Goal: Task Accomplishment & Management: Use online tool/utility

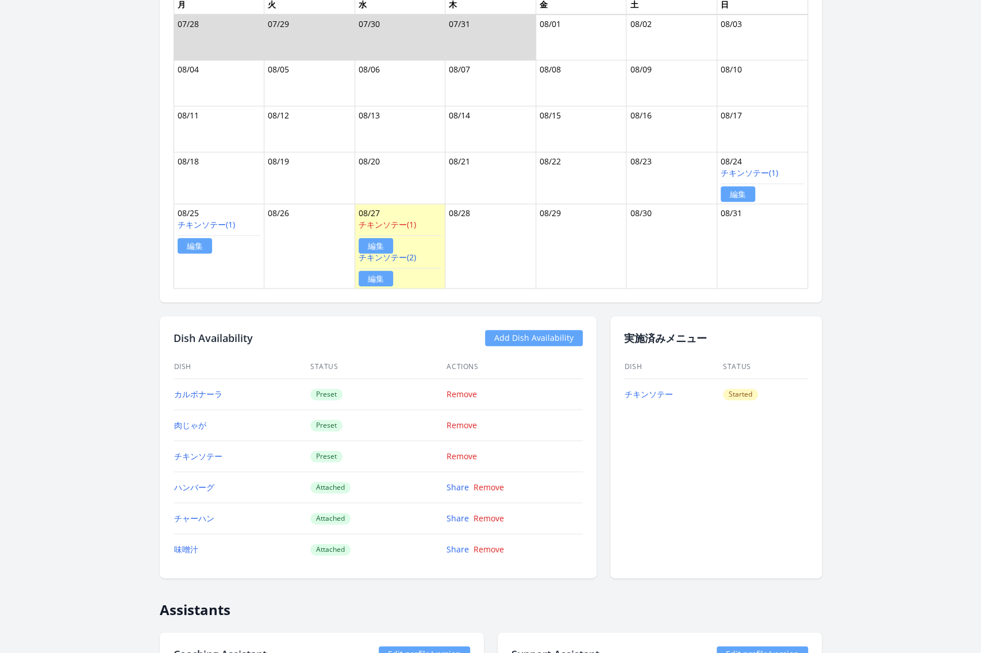
scroll to position [732, 0]
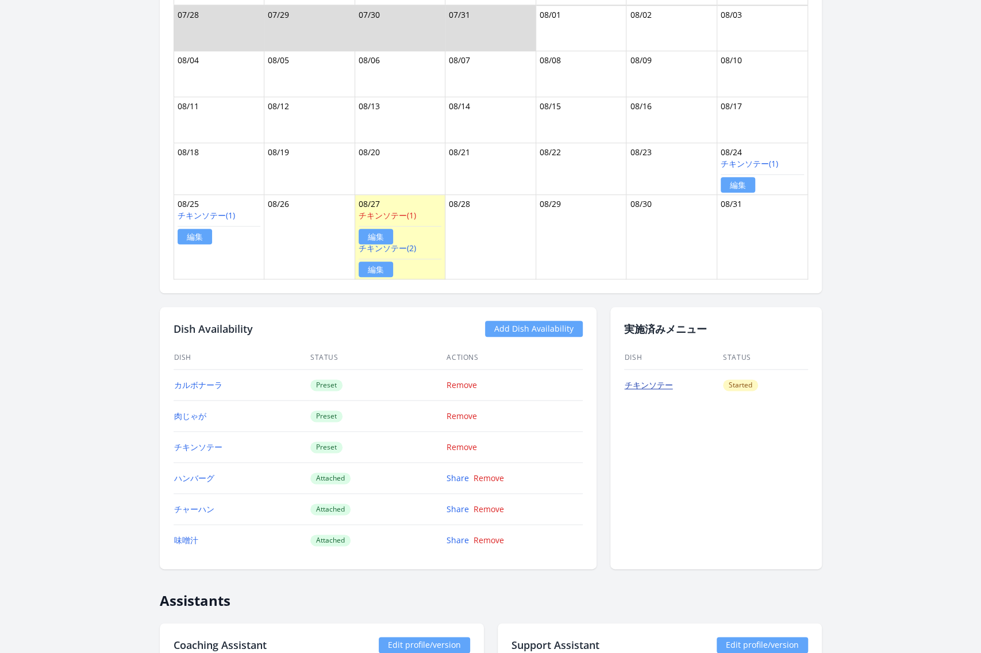
click at [656, 379] on link "チキンソテー" at bounding box center [649, 384] width 48 height 11
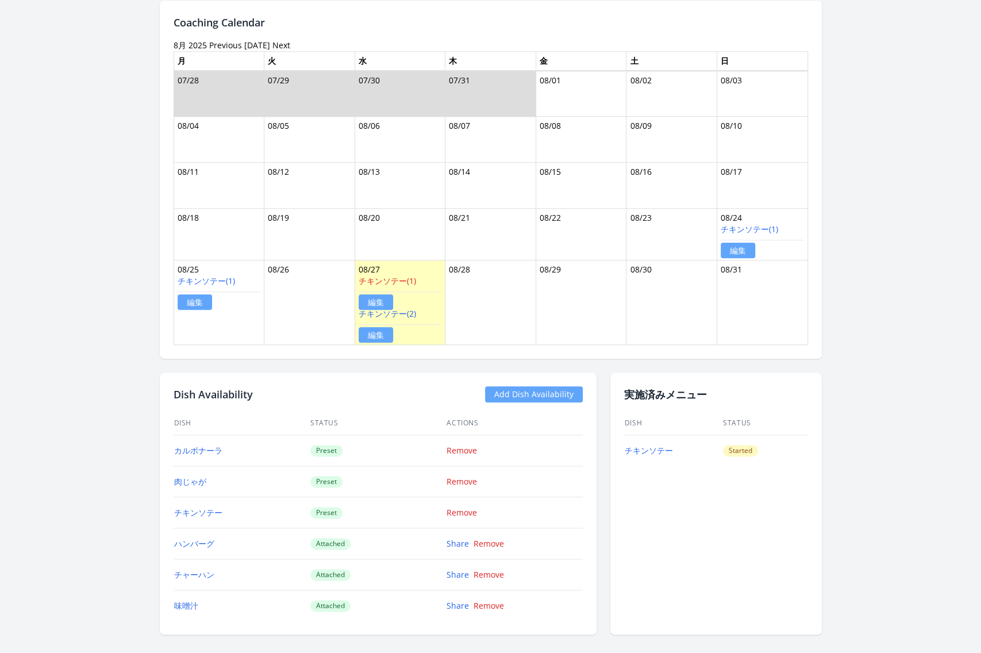
scroll to position [635, 0]
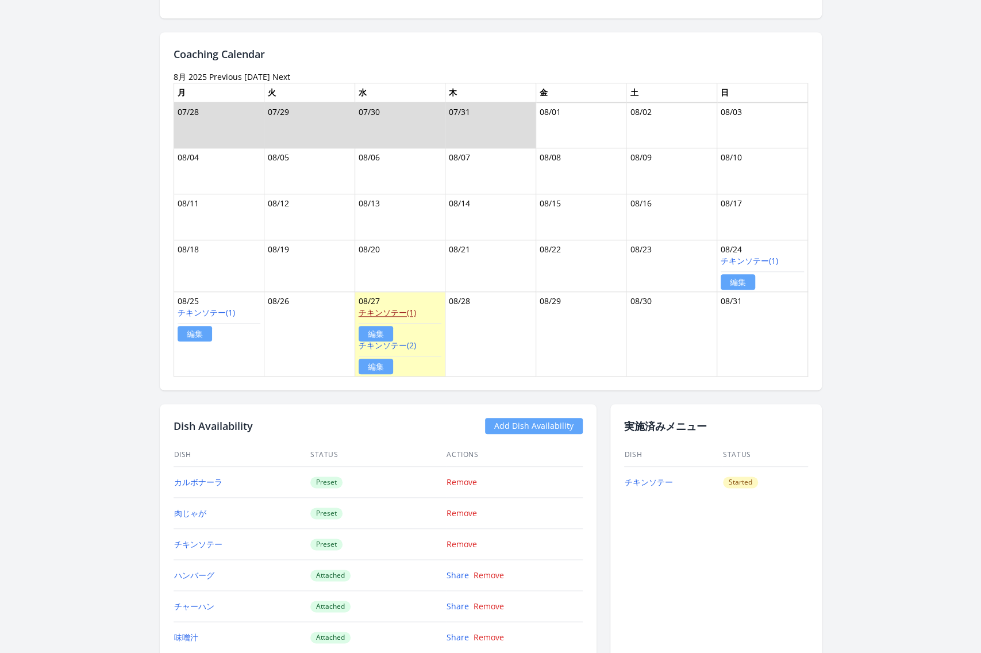
click at [379, 309] on link "チキンソテー(1)" at bounding box center [387, 312] width 57 height 11
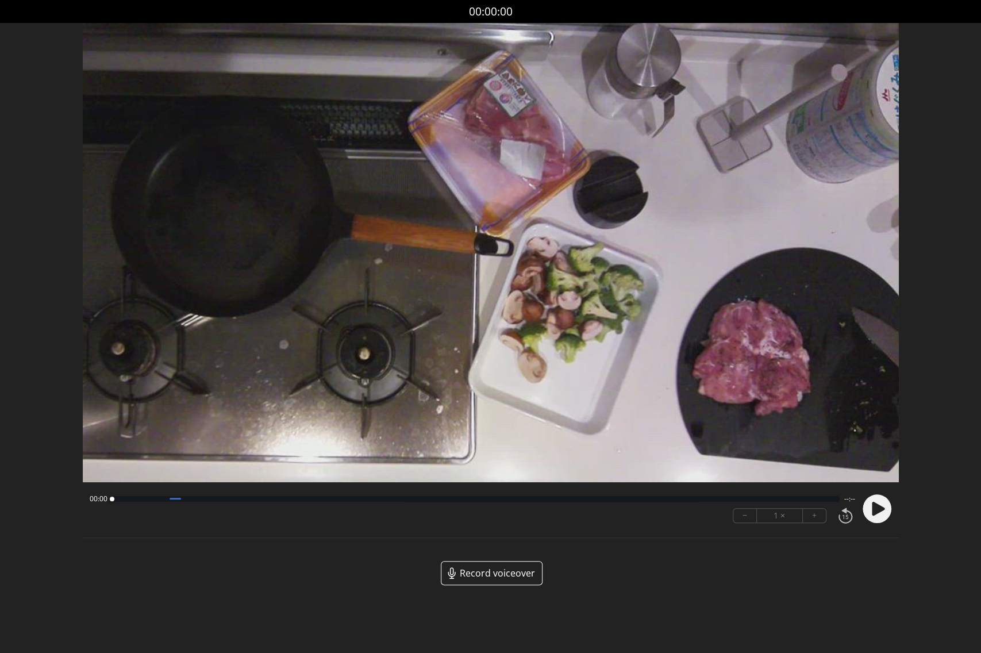
click at [483, 577] on span "Record voiceover" at bounding box center [497, 573] width 75 height 14
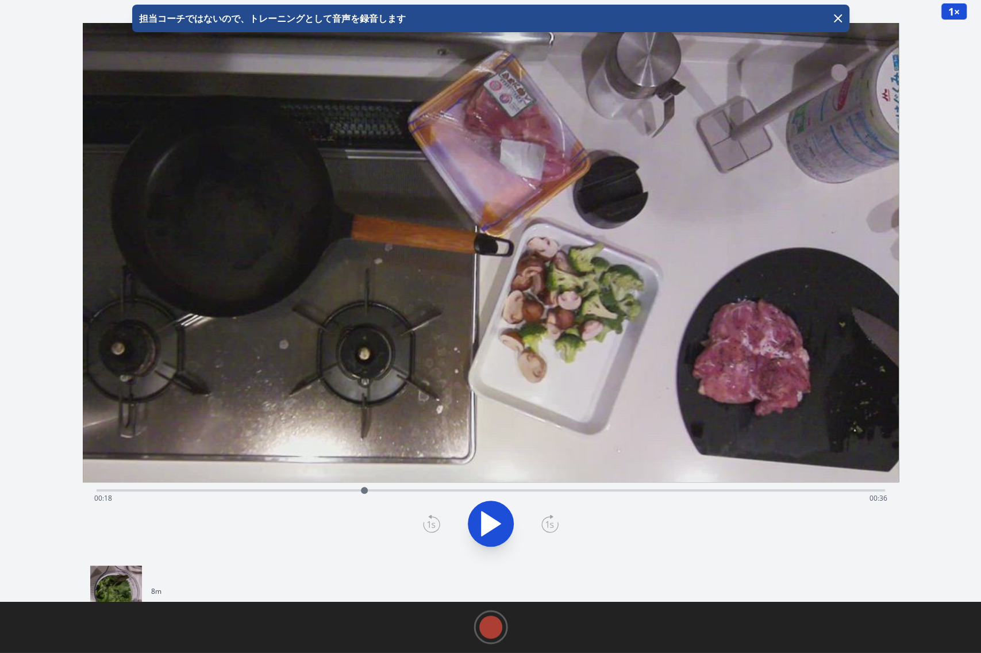
drag, startPoint x: 98, startPoint y: 489, endPoint x: 364, endPoint y: 498, distance: 266.8
click at [364, 491] on div "Time elapsed: 00:18 Time remaining: 00:36" at bounding box center [491, 490] width 788 height 2
drag, startPoint x: 363, startPoint y: 491, endPoint x: 336, endPoint y: 483, distance: 28.0
click at [336, 483] on div at bounding box center [336, 490] width 17 height 17
click at [336, 490] on div at bounding box center [335, 490] width 7 height 7
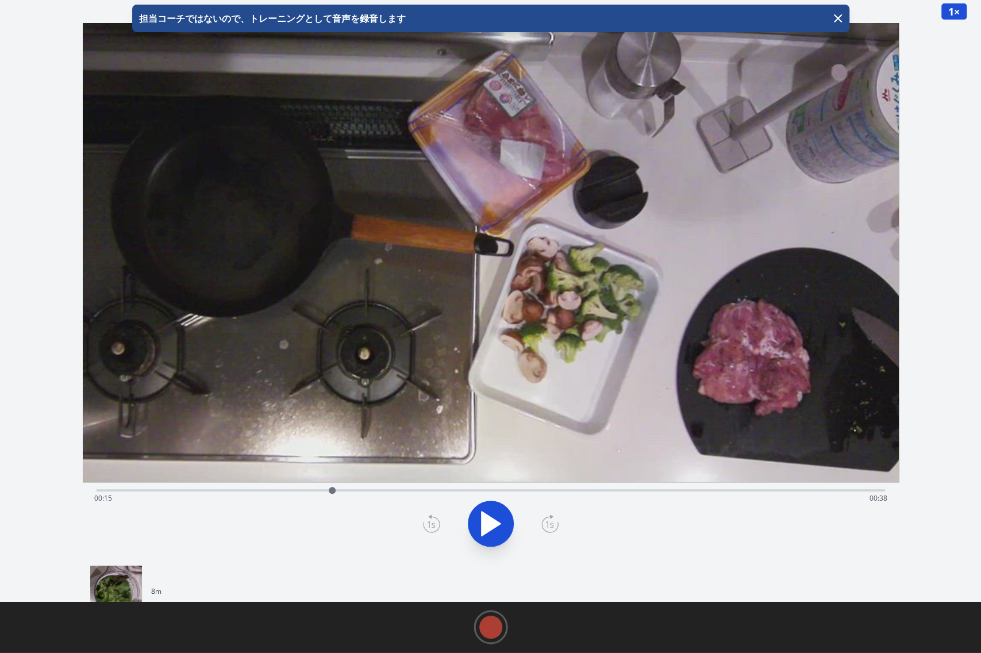
click at [332, 490] on div at bounding box center [332, 490] width 7 height 7
click at [331, 489] on div at bounding box center [331, 490] width 7 height 7
